Goal: Transaction & Acquisition: Purchase product/service

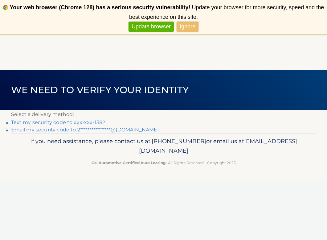
click at [88, 121] on link "Text my security code to xxx-xxx-1582" at bounding box center [58, 122] width 94 height 6
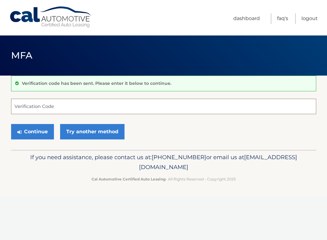
click at [65, 110] on input "Verification Code" at bounding box center [163, 106] width 305 height 15
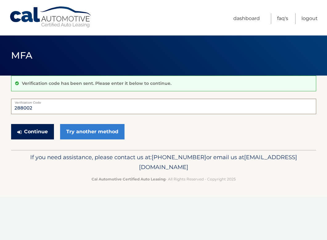
type input "288002"
click at [30, 130] on button "Continue" at bounding box center [32, 131] width 43 height 15
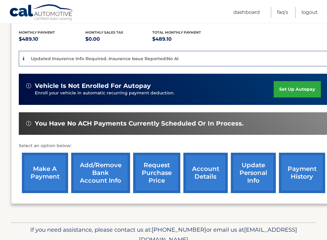
scroll to position [137, 0]
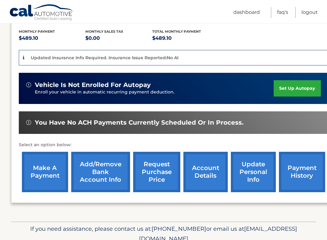
click at [44, 152] on link "make a payment" at bounding box center [45, 172] width 46 height 40
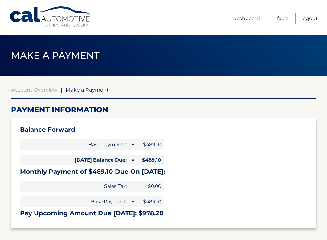
select select "NDIyNTQwMzYtN2E4Yy00NTJiLTlkNjAtMWZjNTIwZjU1M2E4"
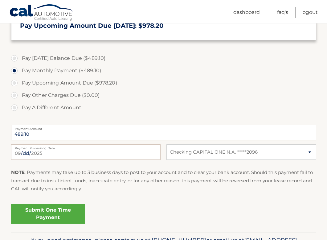
scroll to position [191, 0]
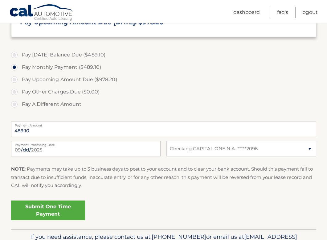
click at [30, 207] on link "Submit One Time Payment" at bounding box center [48, 210] width 74 height 20
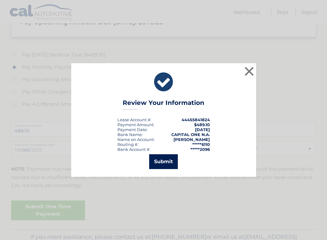
click at [161, 161] on button "Submit" at bounding box center [163, 161] width 29 height 15
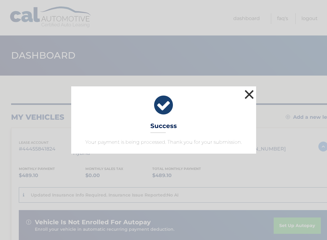
click at [253, 93] on button "×" at bounding box center [249, 94] width 12 height 12
